Goal: Task Accomplishment & Management: Use online tool/utility

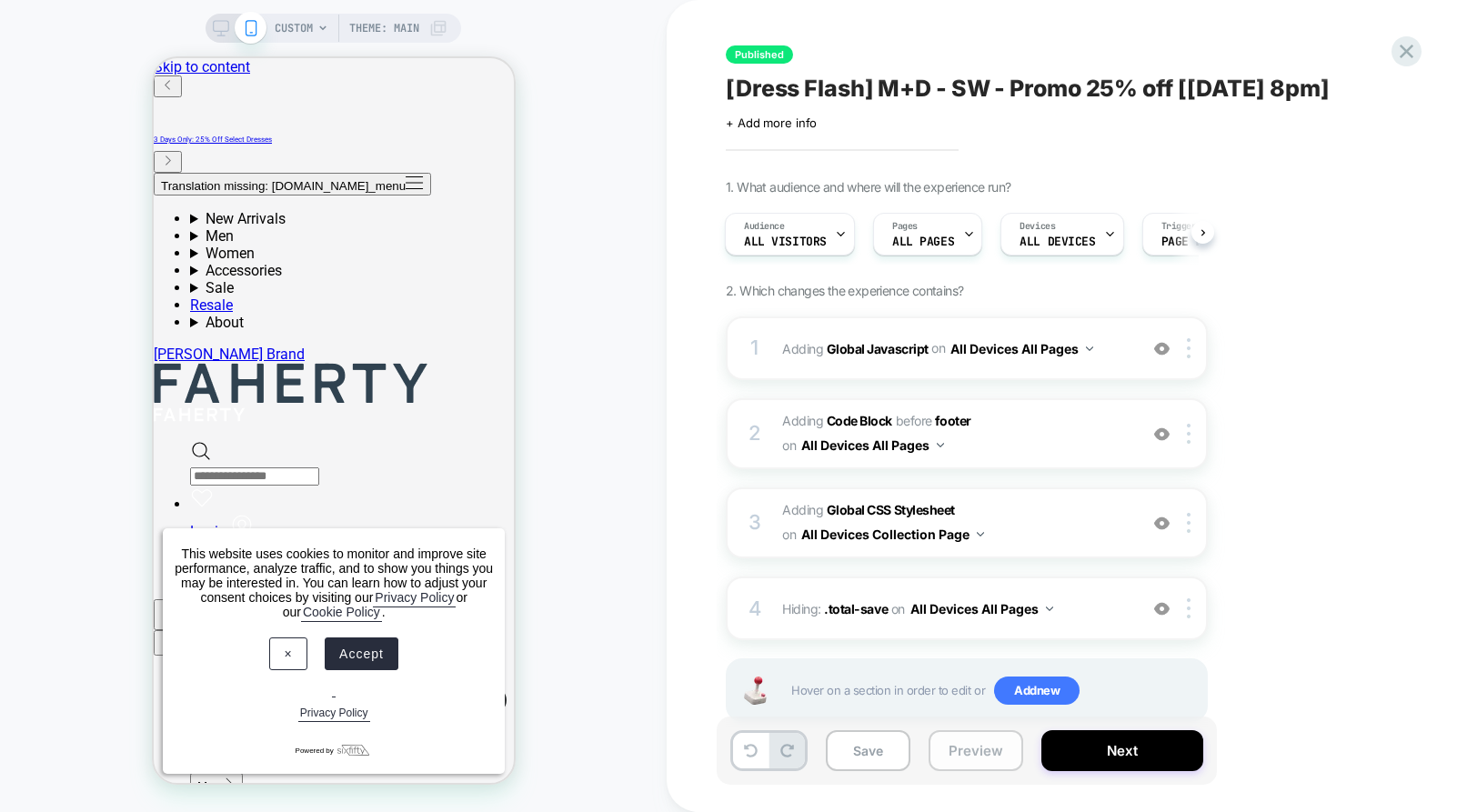
click at [958, 753] on button "Preview" at bounding box center [976, 751] width 94 height 41
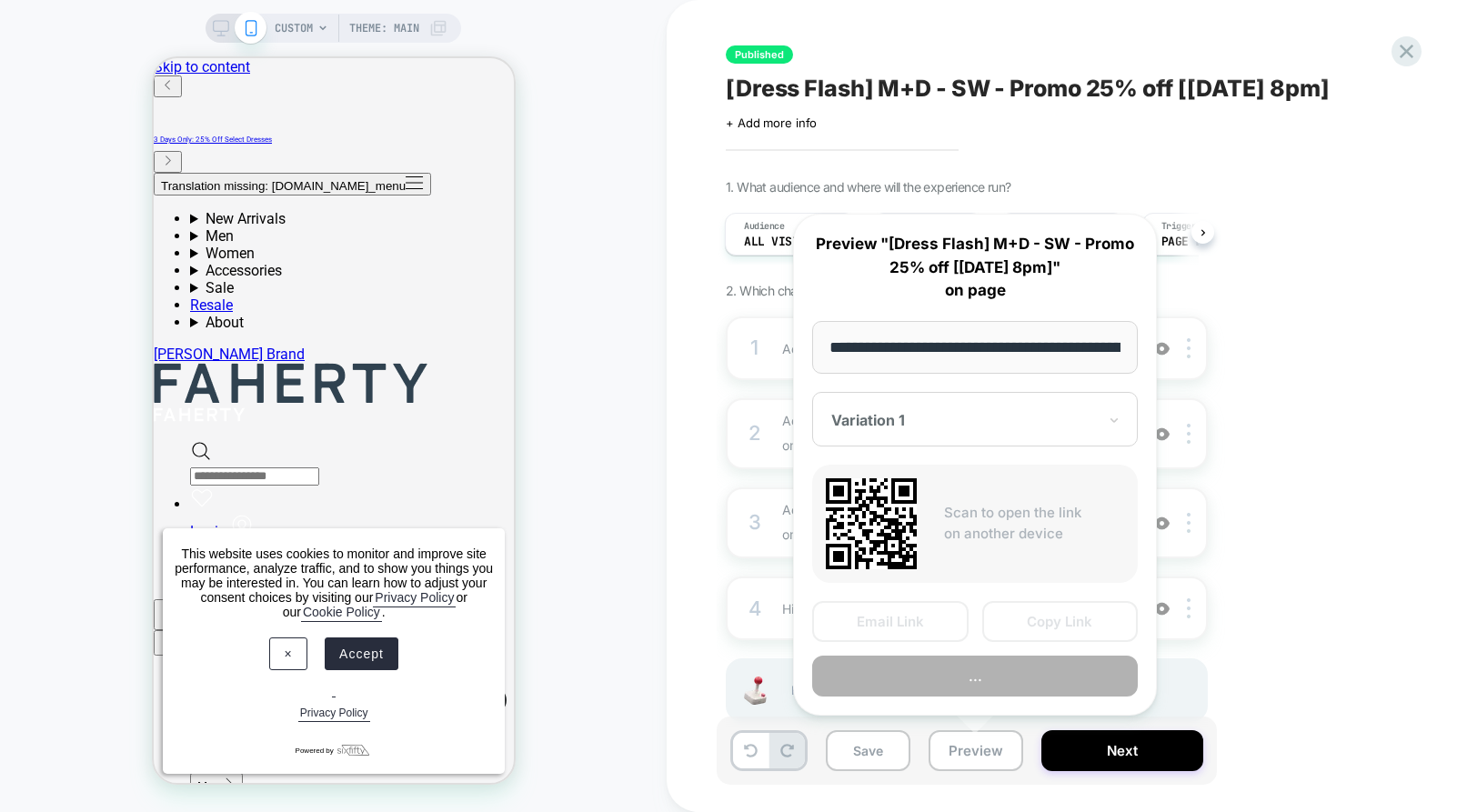
scroll to position [0, 248]
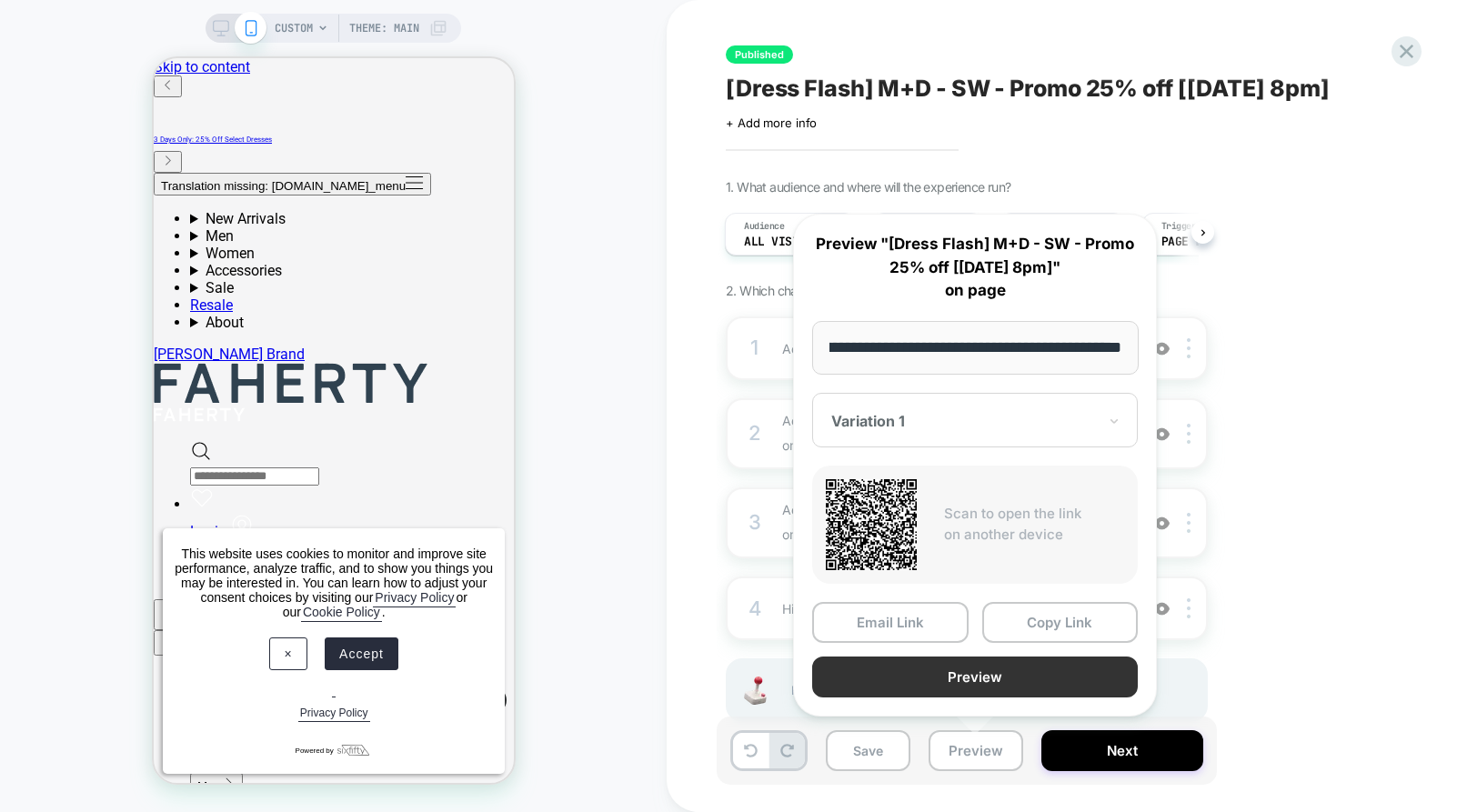
click at [994, 671] on button "Preview" at bounding box center [975, 677] width 326 height 41
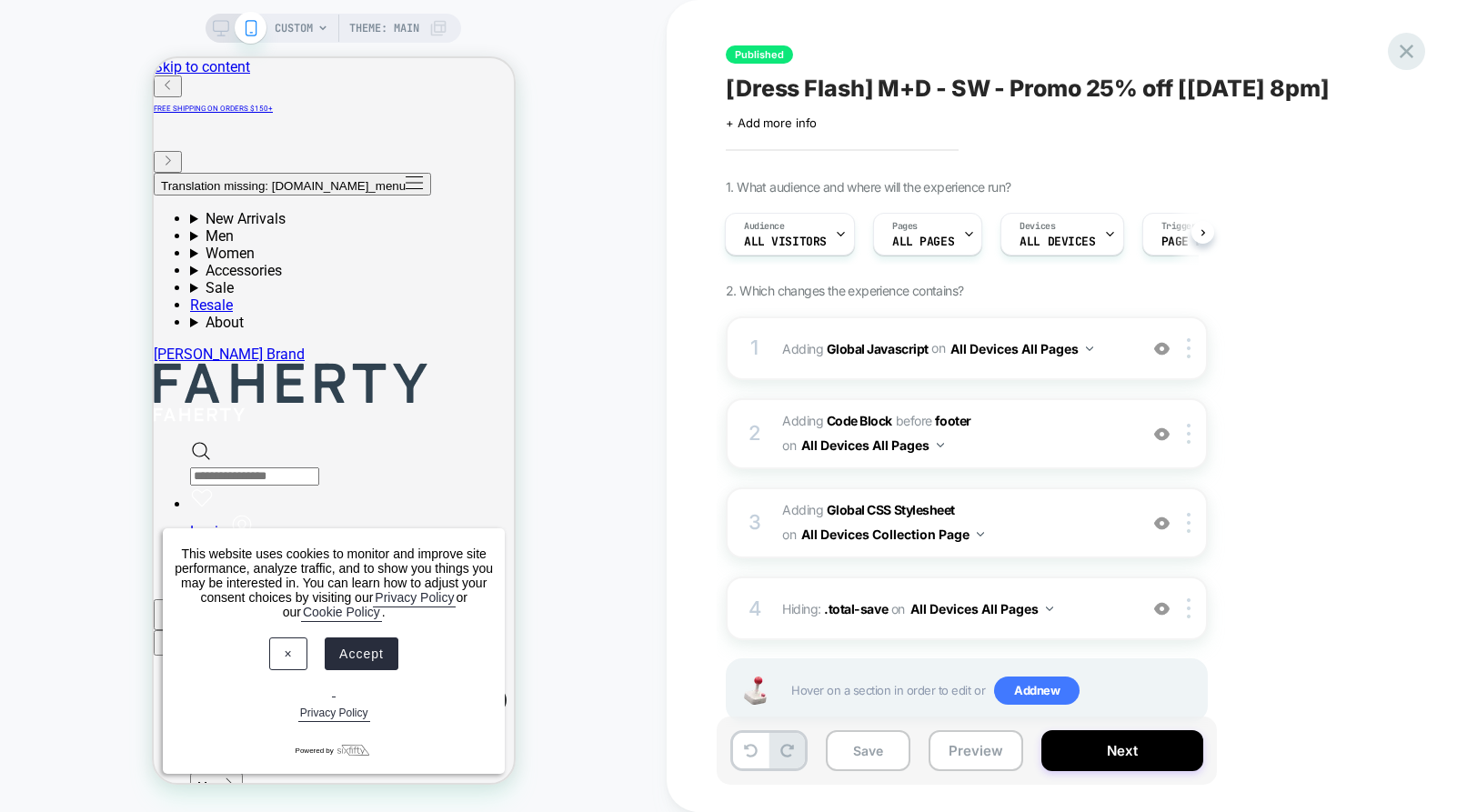
click at [1404, 52] on icon at bounding box center [1406, 51] width 14 height 14
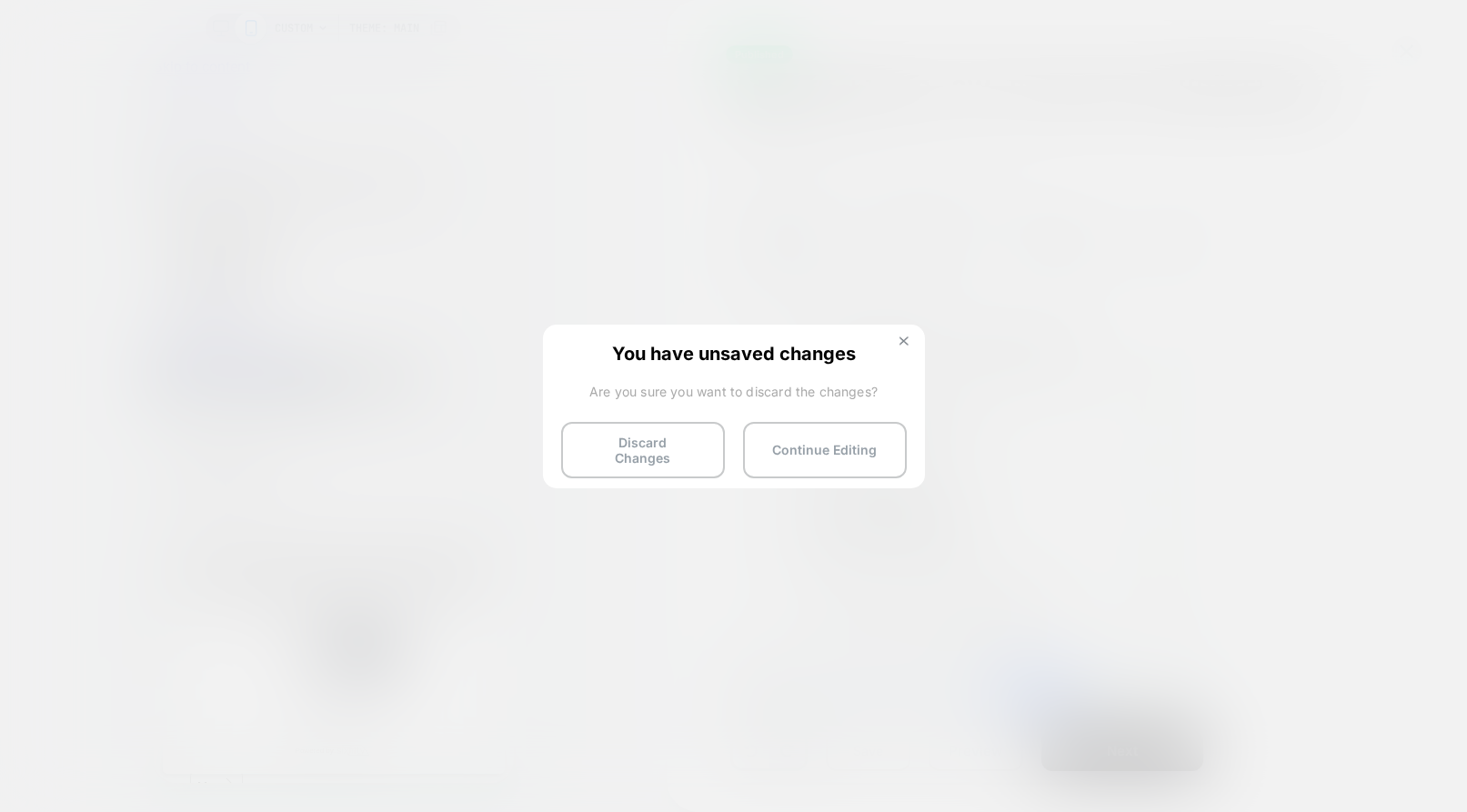
click at [901, 342] on img at bounding box center [903, 341] width 9 height 9
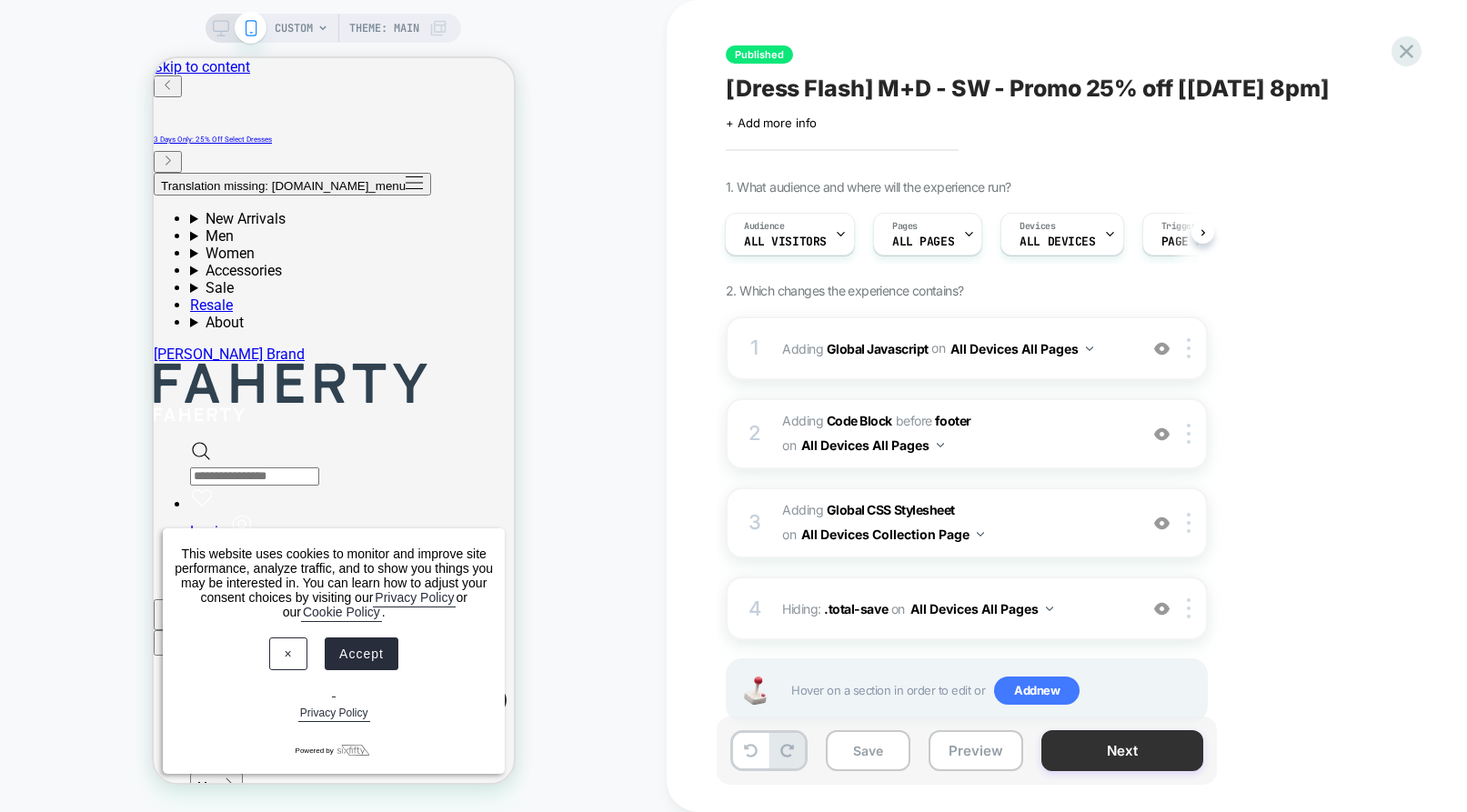
click at [1118, 759] on button "Next" at bounding box center [1122, 751] width 162 height 41
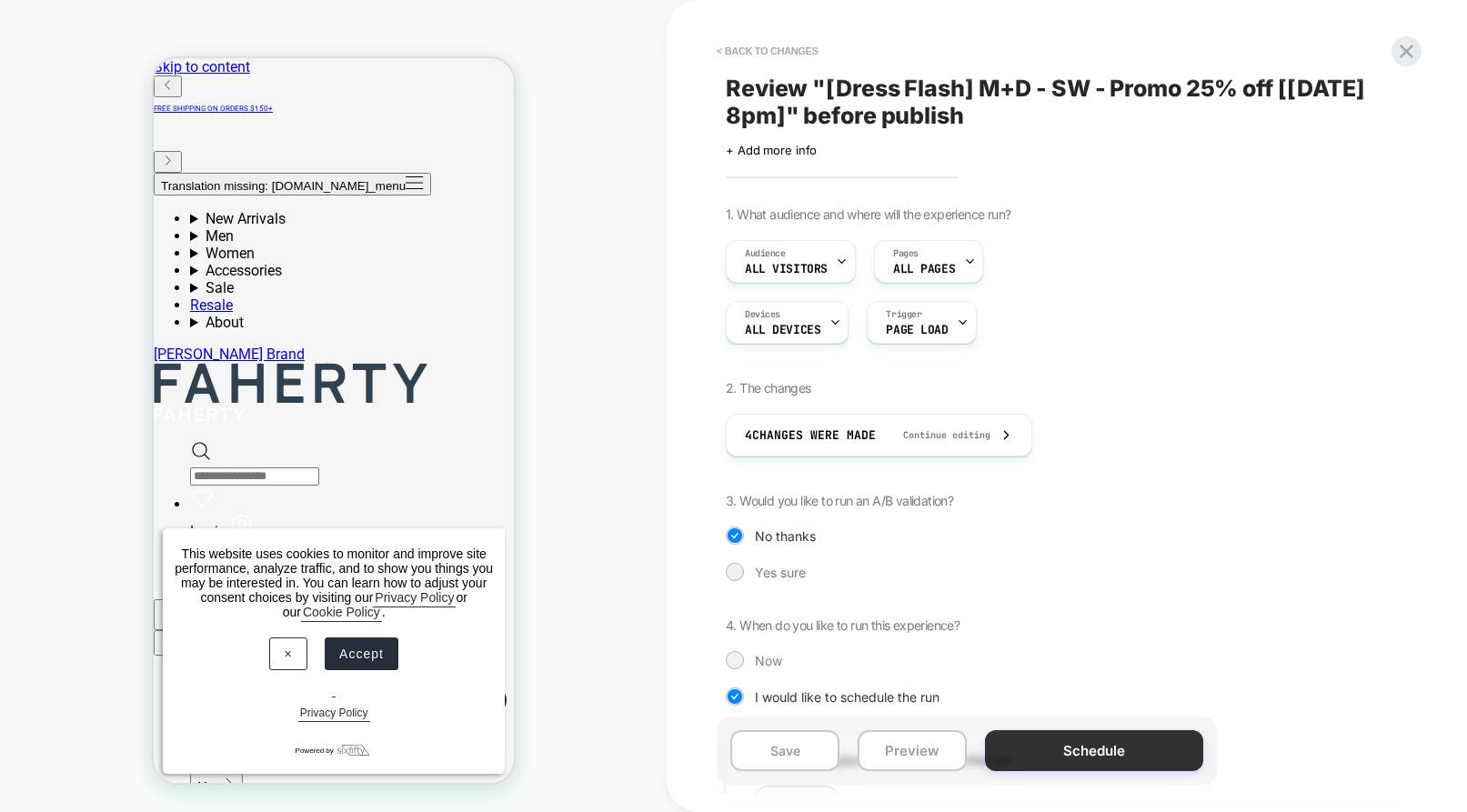
click at [1029, 755] on button "Schedule" at bounding box center [1094, 751] width 218 height 41
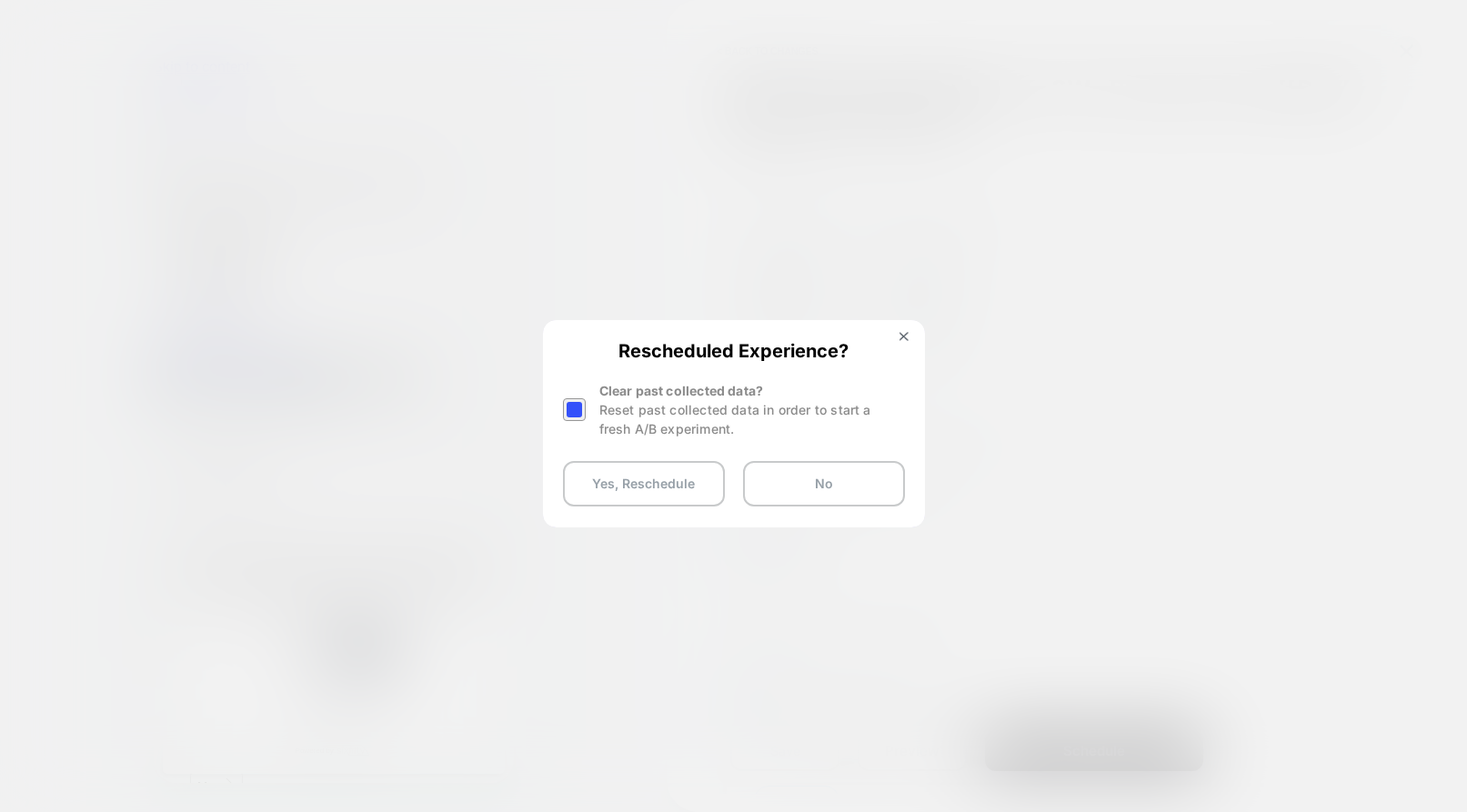
click at [584, 407] on div at bounding box center [573, 409] width 23 height 23
click at [600, 489] on button "Yes, Reschedule" at bounding box center [643, 484] width 162 height 45
